Goal: Understand process/instructions: Learn how to perform a task or action

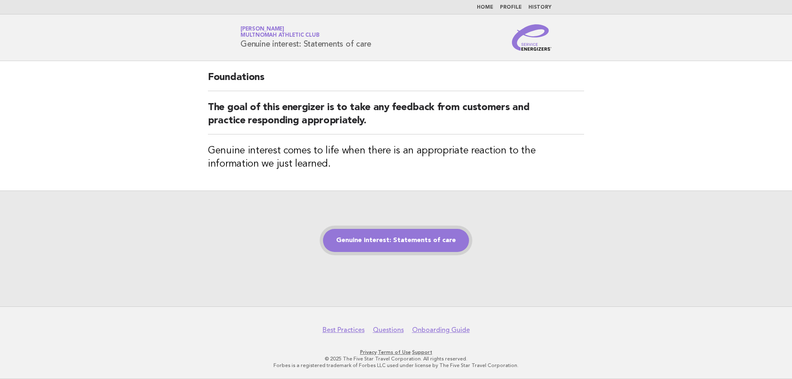
click at [373, 237] on link "Genuine interest: Statements of care" at bounding box center [396, 240] width 146 height 23
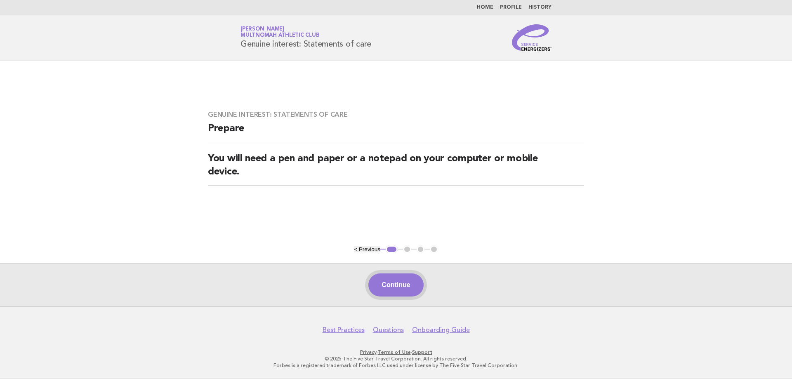
click at [402, 285] on button "Continue" at bounding box center [395, 284] width 55 height 23
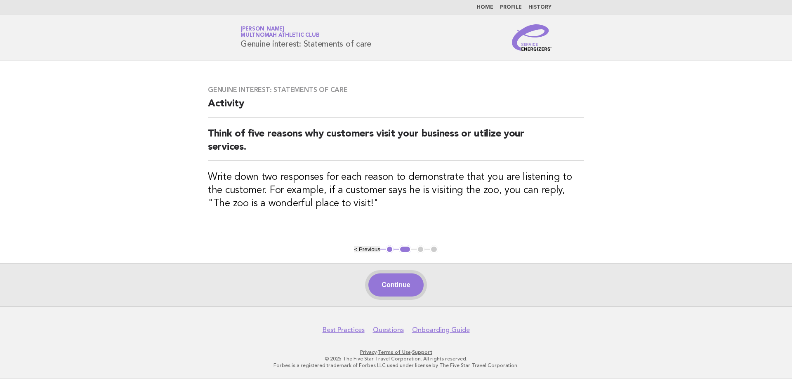
click at [410, 280] on button "Continue" at bounding box center [395, 284] width 55 height 23
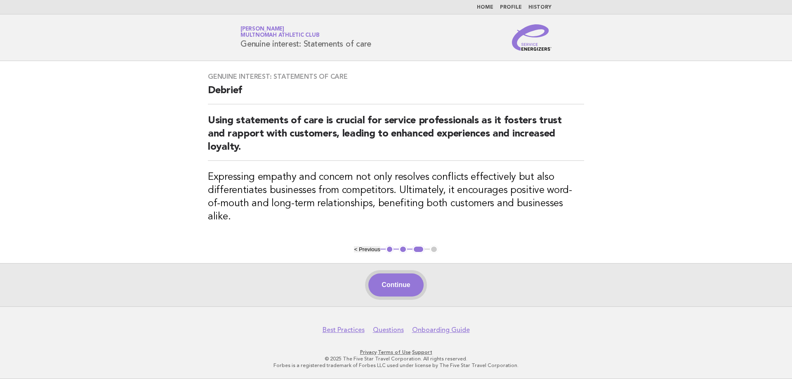
click at [392, 289] on button "Continue" at bounding box center [395, 284] width 55 height 23
